Goal: Find specific page/section: Find specific page/section

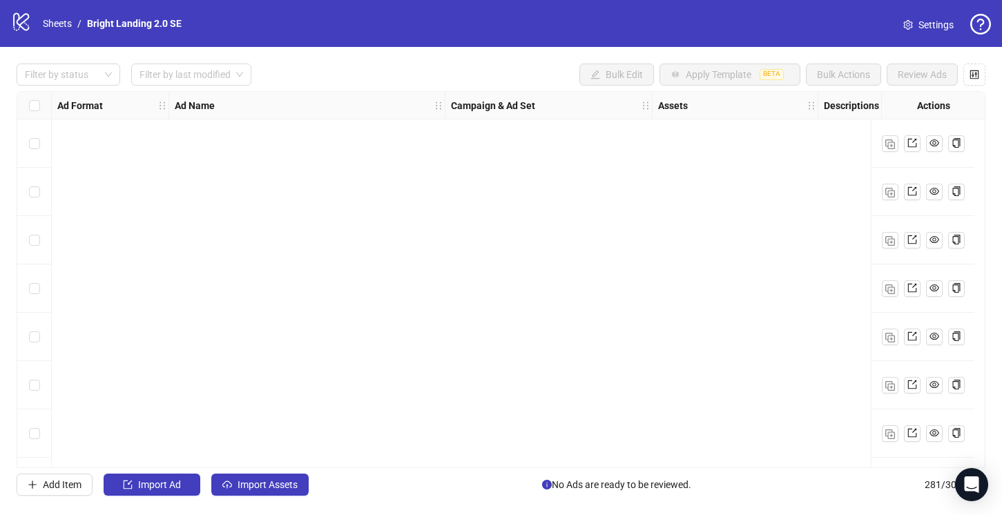
scroll to position [13065, 71]
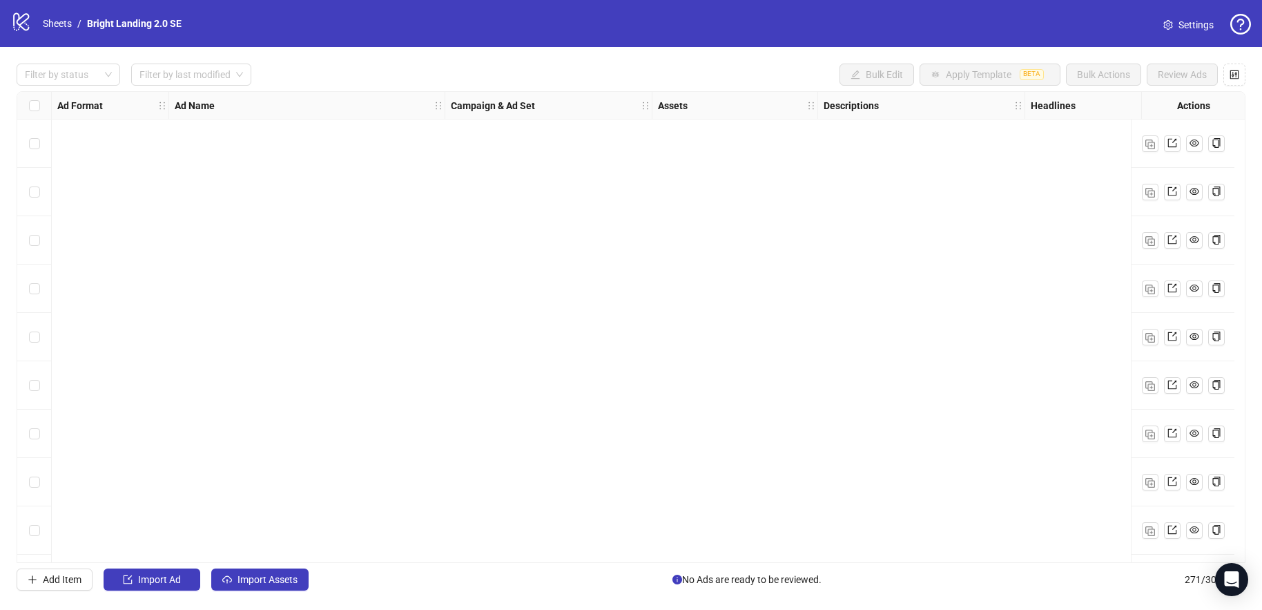
scroll to position [12658, 0]
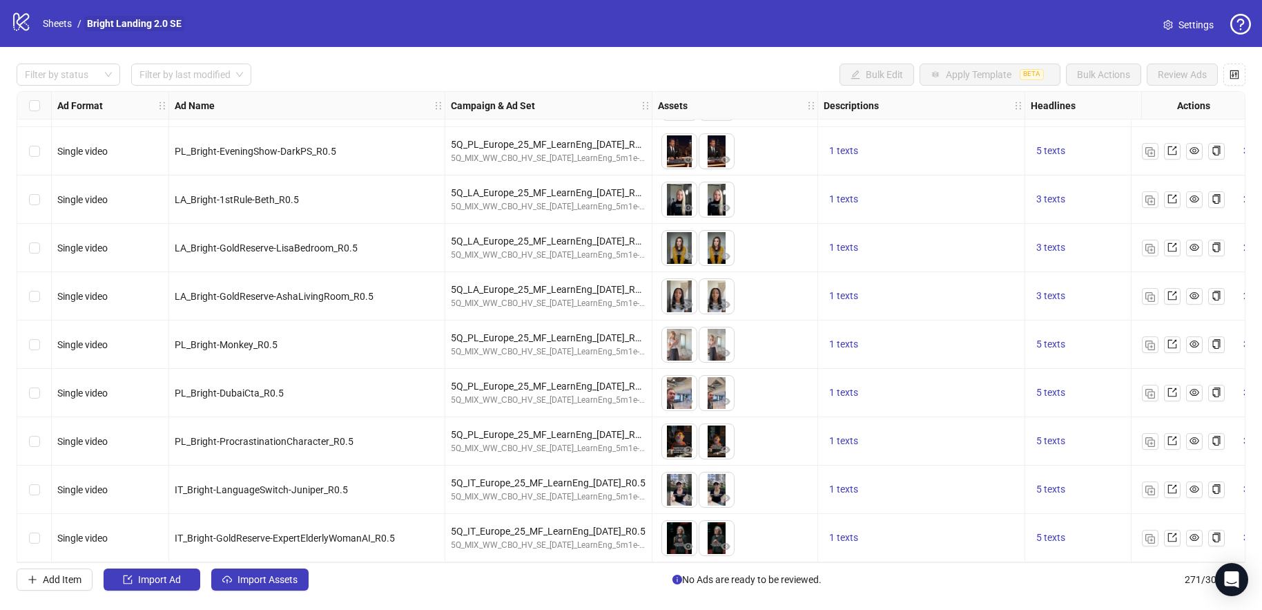
click at [137, 21] on link "Bright Landing 2.0 SE" at bounding box center [134, 23] width 100 height 15
click at [70, 22] on link "Sheets" at bounding box center [57, 23] width 35 height 15
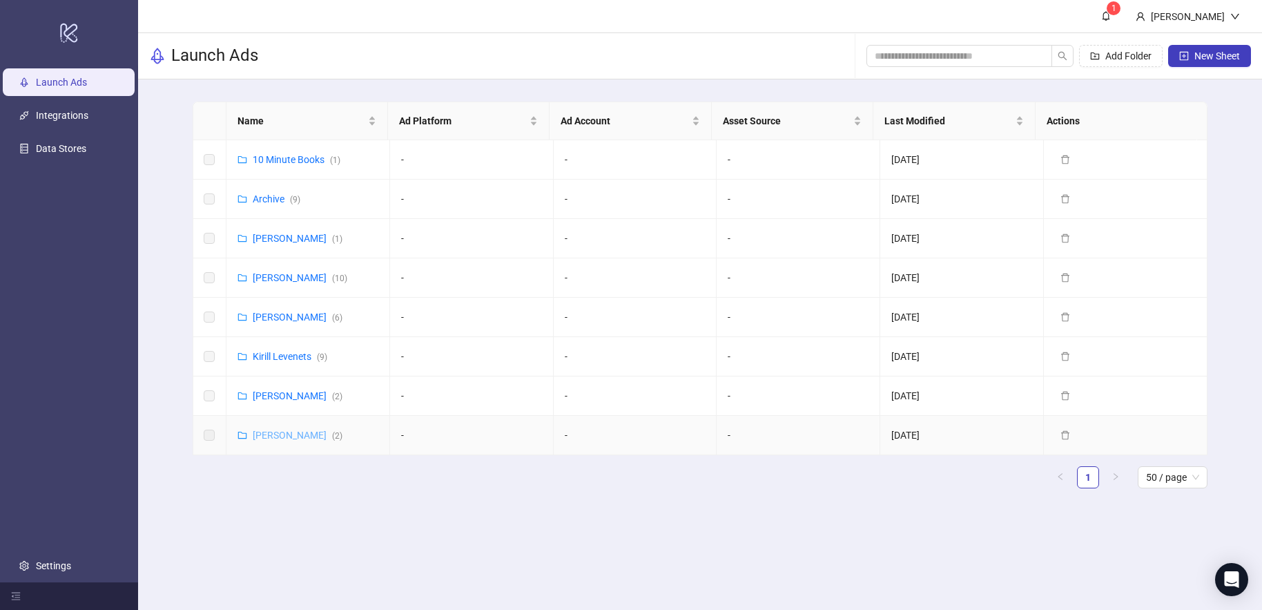
click at [303, 436] on link "[PERSON_NAME] ( 2 )" at bounding box center [298, 434] width 90 height 11
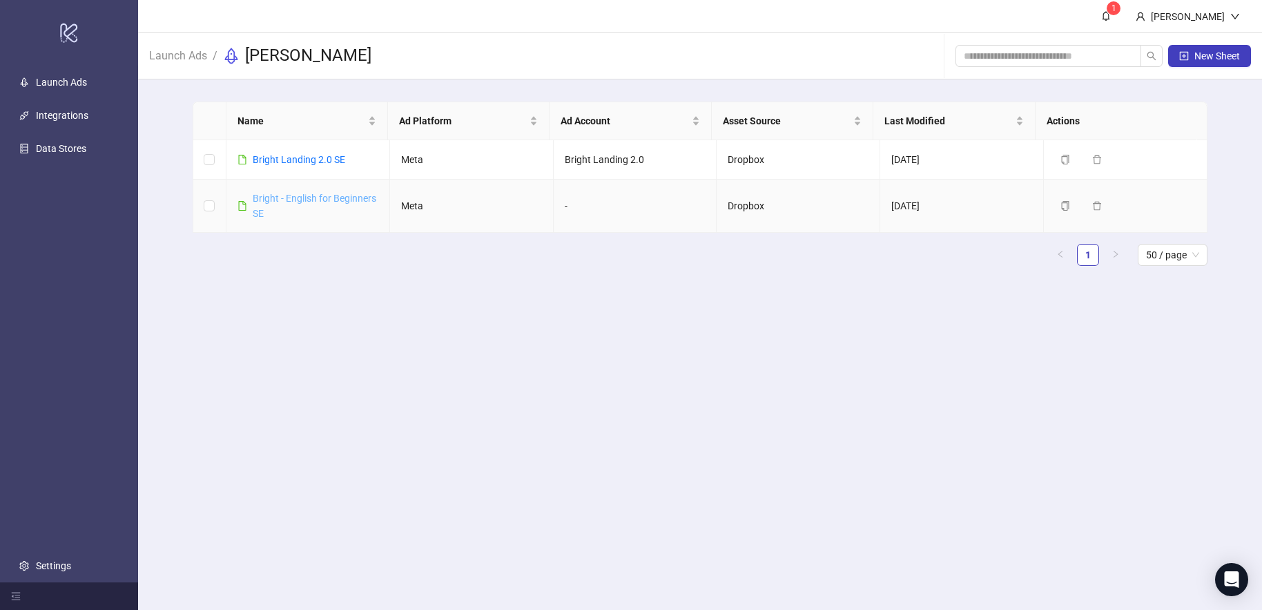
click at [303, 215] on link "Bright - English for Beginners SE" at bounding box center [315, 206] width 124 height 26
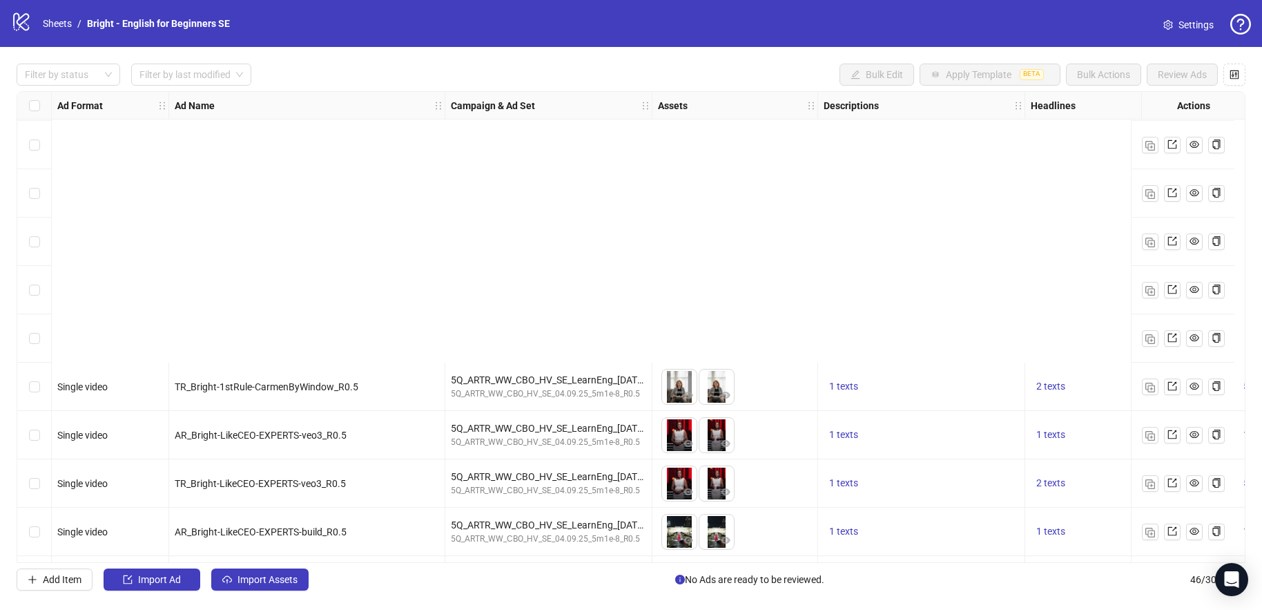
scroll to position [1786, 0]
